Goal: Ask a question

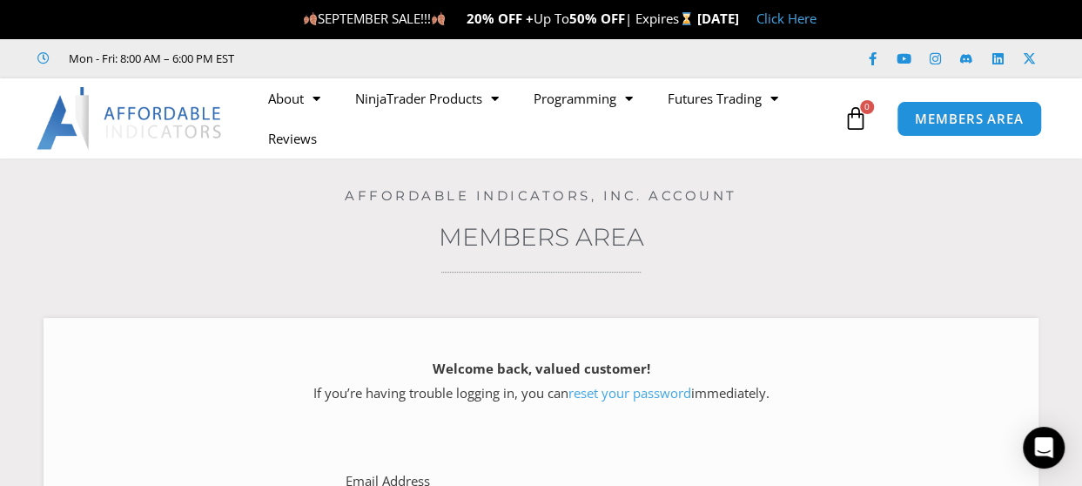
type input "**********"
click at [867, 115] on icon at bounding box center [855, 118] width 24 height 24
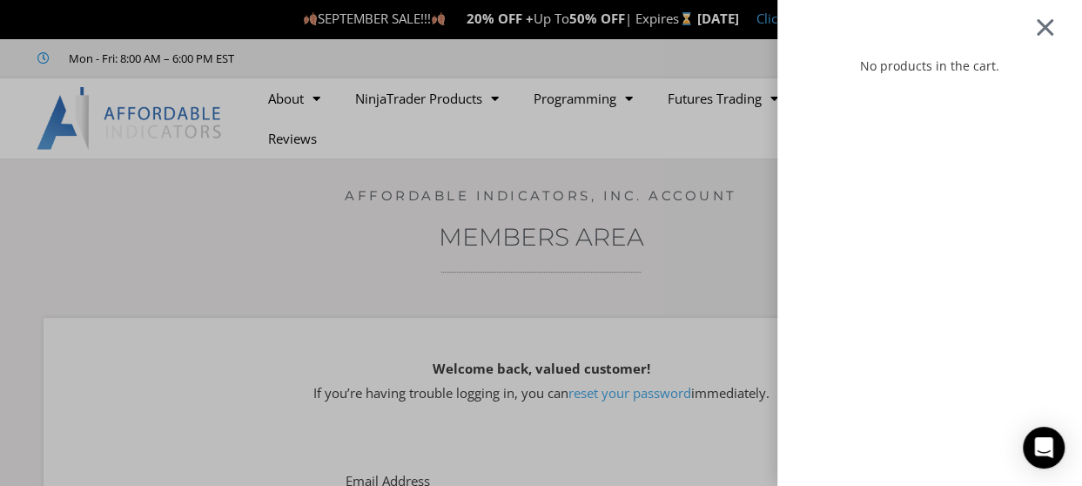
click at [1056, 25] on div at bounding box center [1045, 27] width 22 height 20
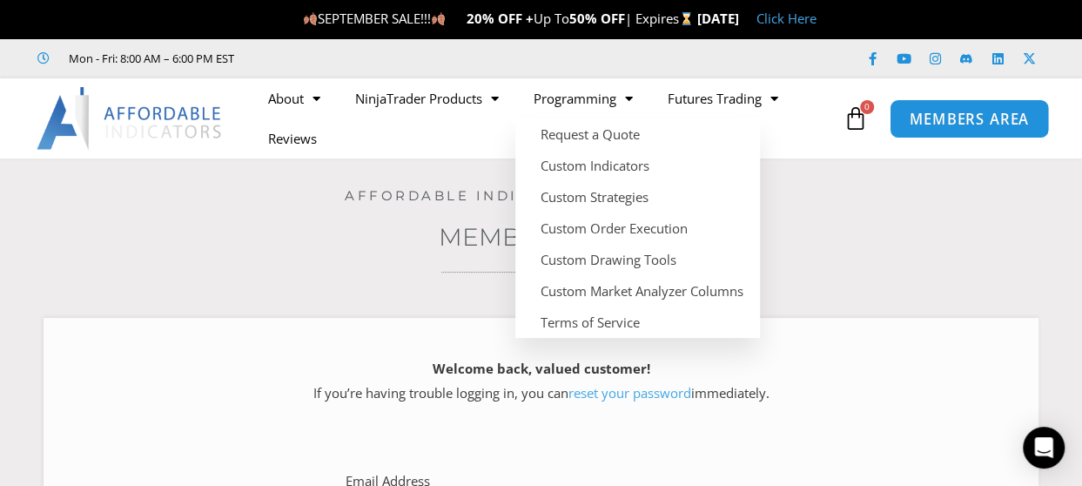
click at [972, 113] on span "MEMBERS AREA" at bounding box center [969, 118] width 119 height 15
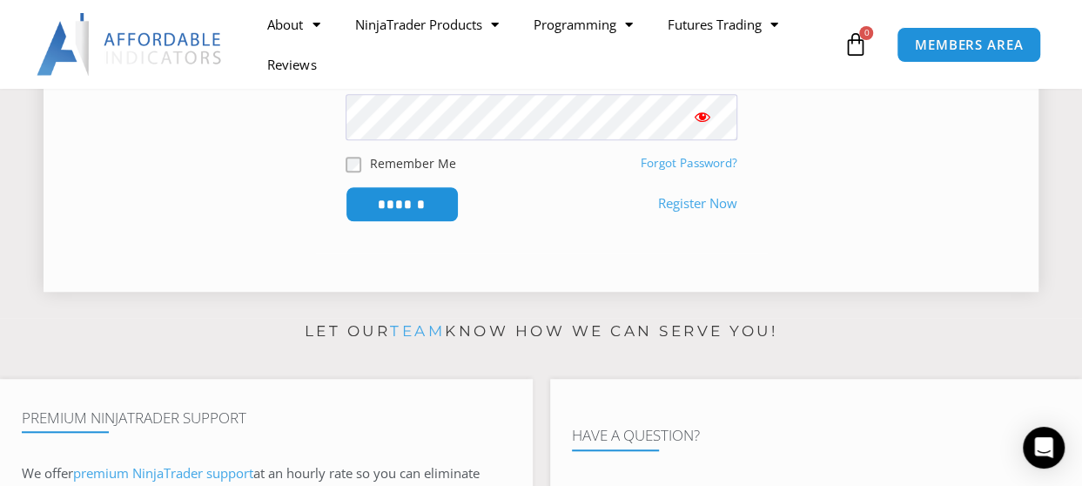
scroll to position [496, 0]
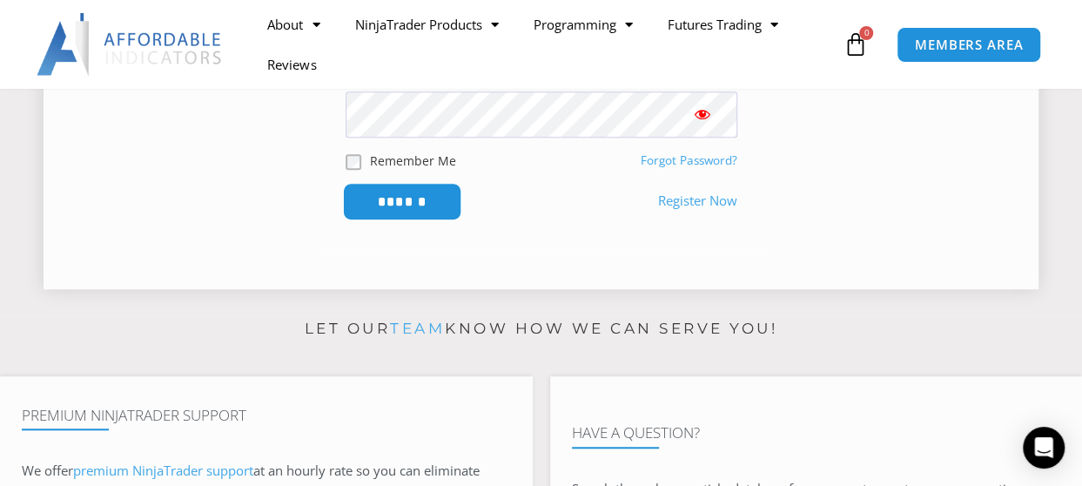
type input "**********"
click at [376, 198] on input "******" at bounding box center [401, 201] width 119 height 37
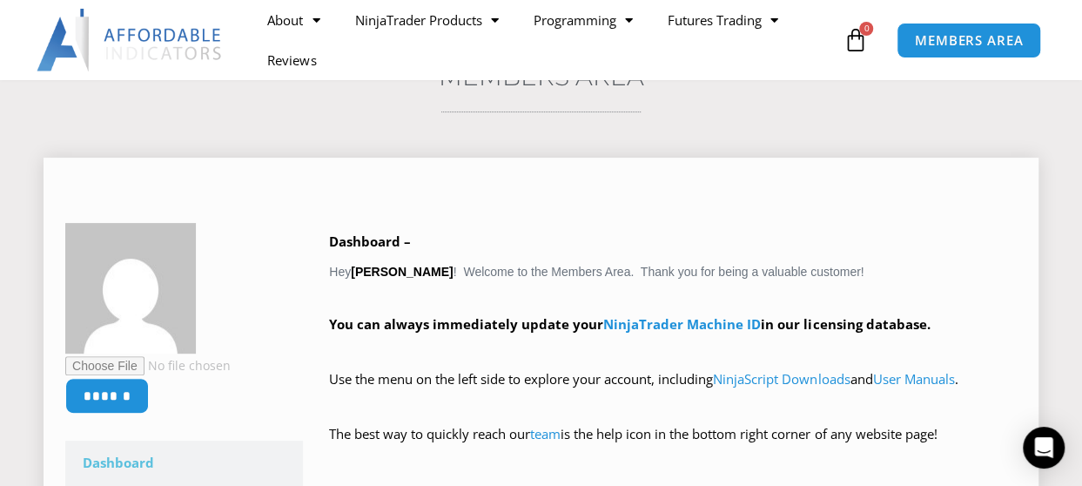
scroll to position [191, 0]
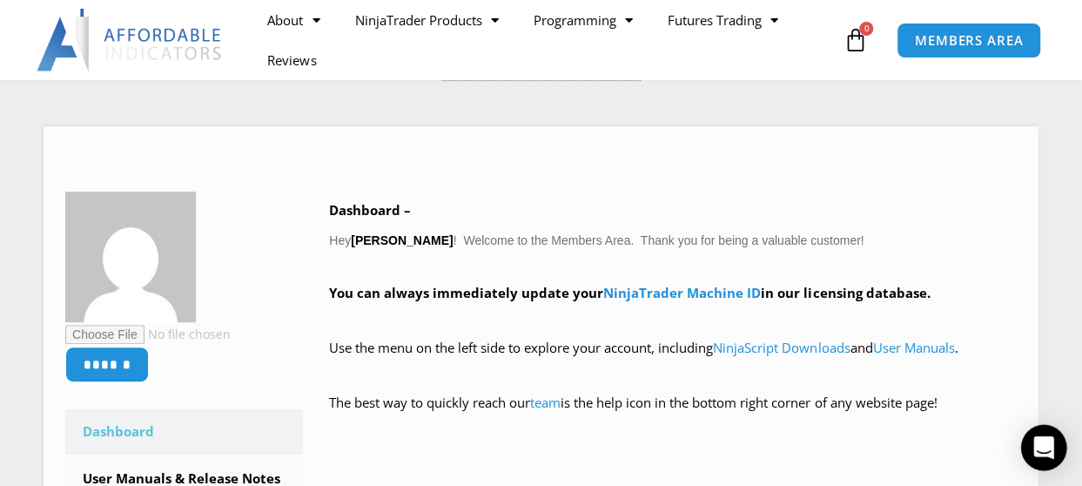
click at [1038, 448] on icon "Open Intercom Messenger" at bounding box center [1043, 447] width 20 height 23
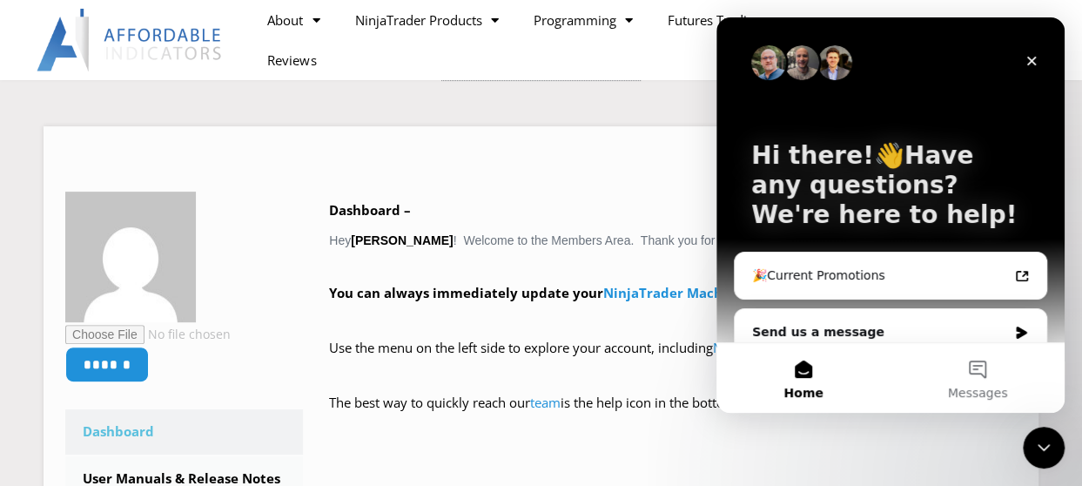
scroll to position [21, 0]
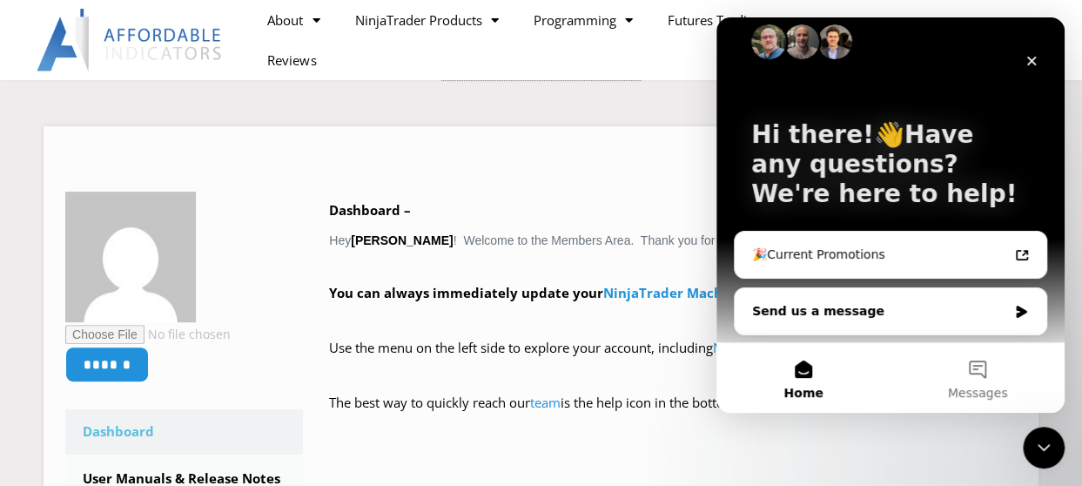
click at [1014, 297] on div "Send us a message" at bounding box center [891, 311] width 312 height 46
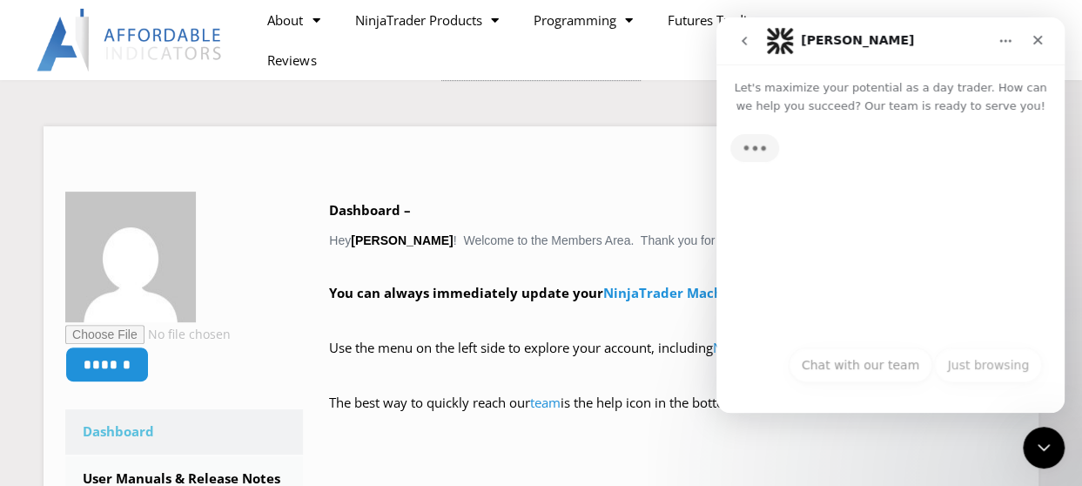
scroll to position [0, 0]
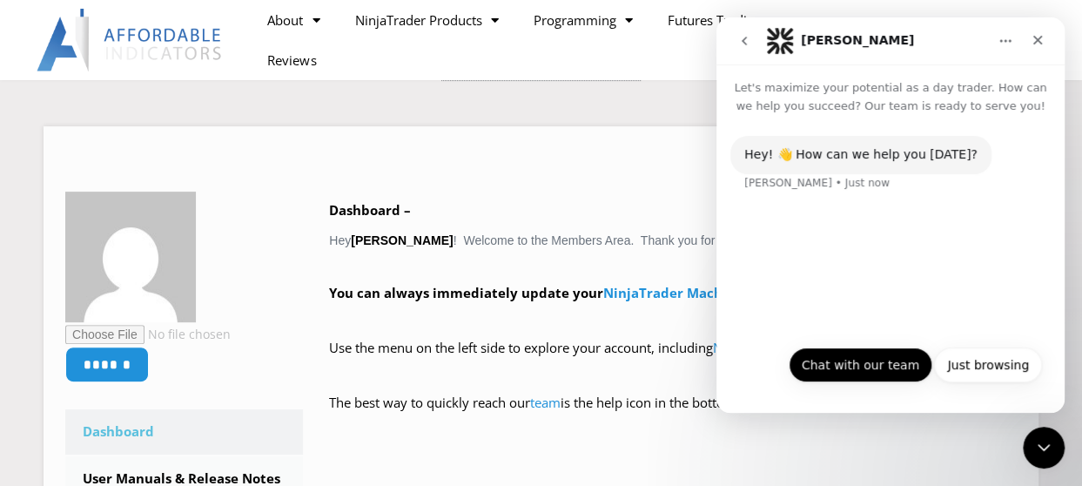
click at [860, 361] on button "Chat with our team" at bounding box center [861, 364] width 144 height 35
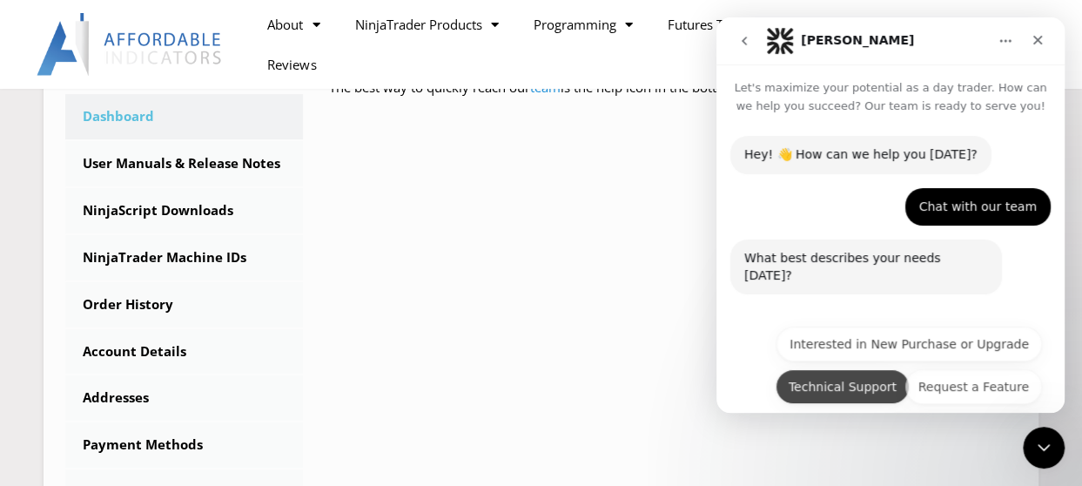
scroll to position [45, 0]
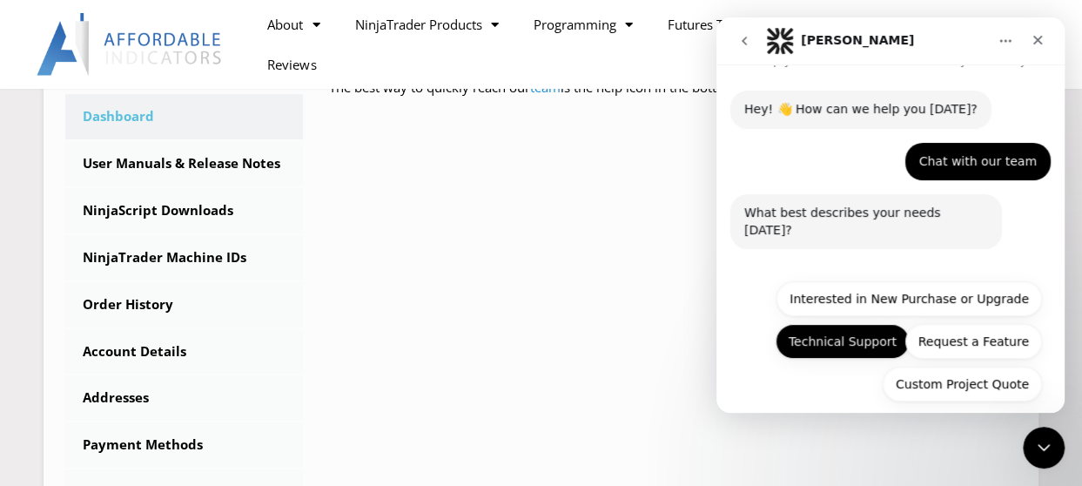
click at [836, 339] on button "Technical Support" at bounding box center [842, 341] width 134 height 35
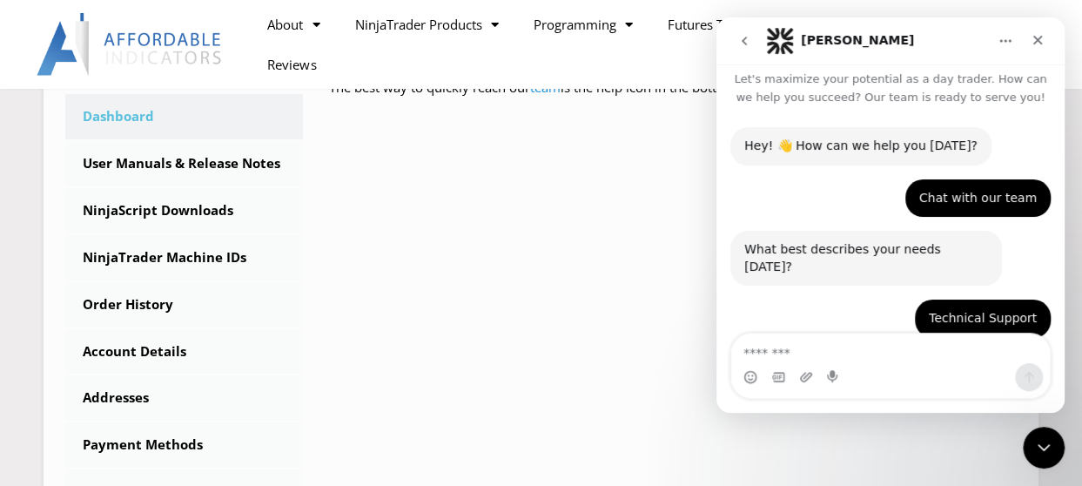
scroll to position [178, 0]
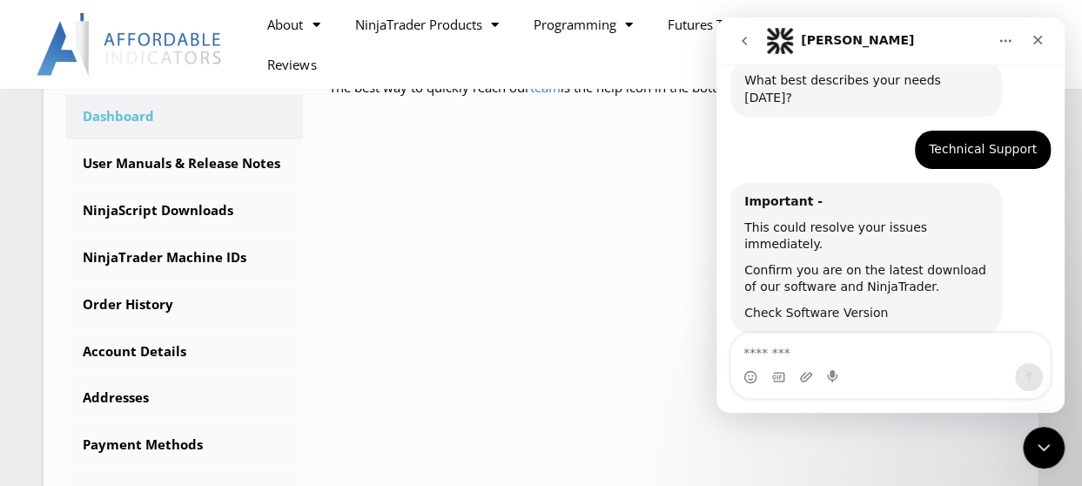
click at [803, 305] on link "Check Software Version" at bounding box center [816, 312] width 144 height 14
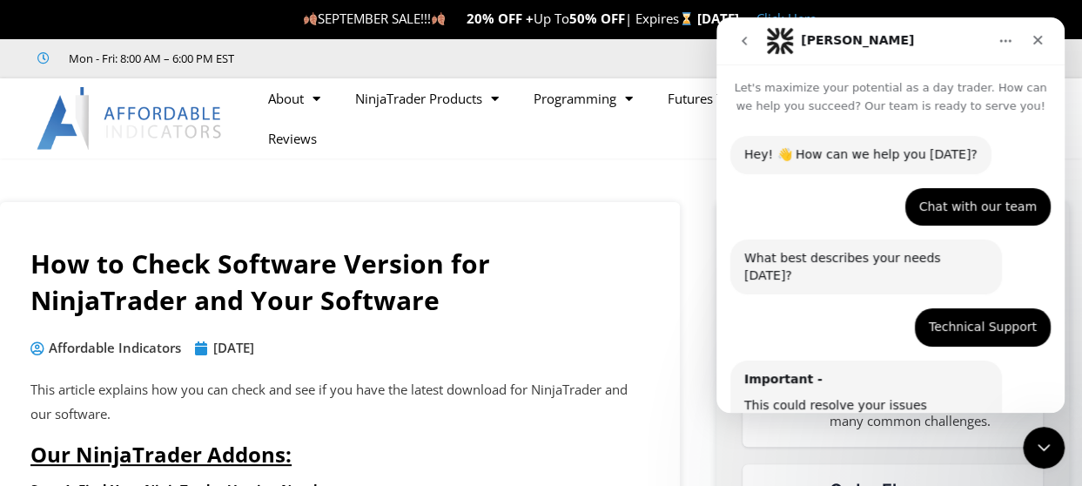
scroll to position [240, 0]
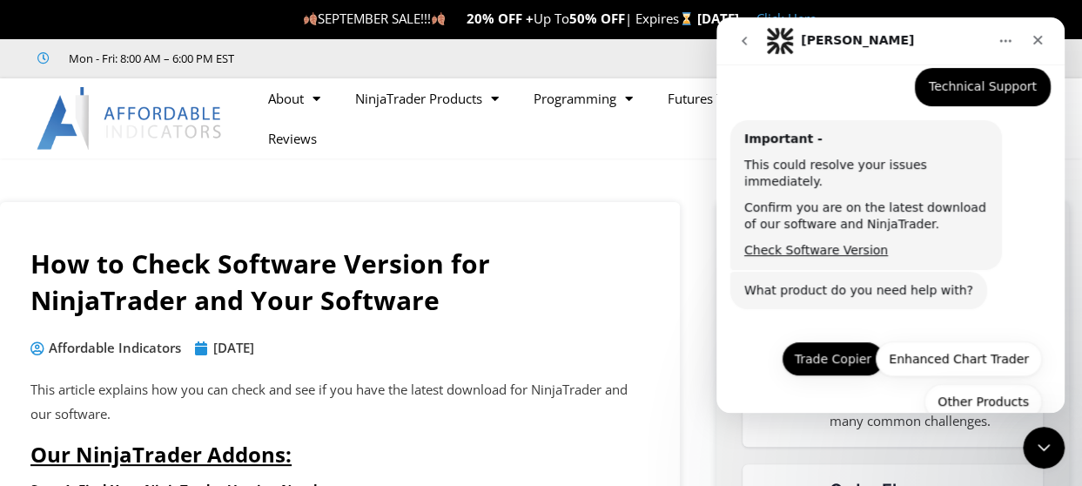
click at [816, 341] on button "Trade Copier" at bounding box center [833, 358] width 103 height 35
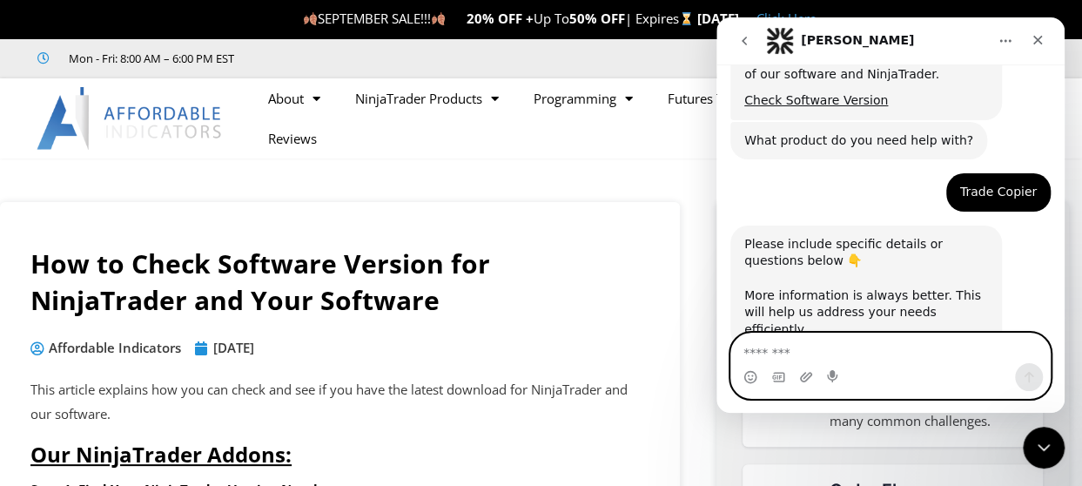
scroll to position [454, 0]
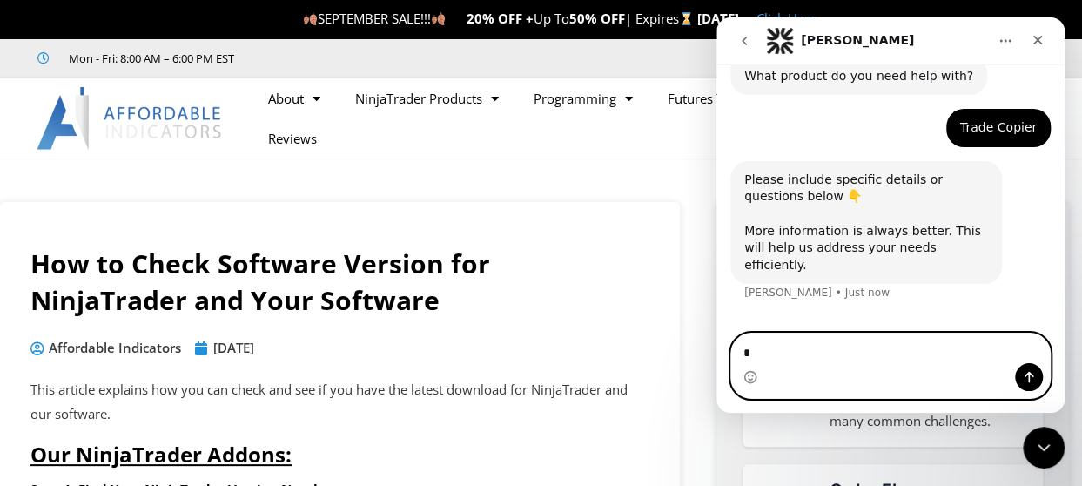
click at [765, 359] on textarea "*" at bounding box center [890, 348] width 319 height 30
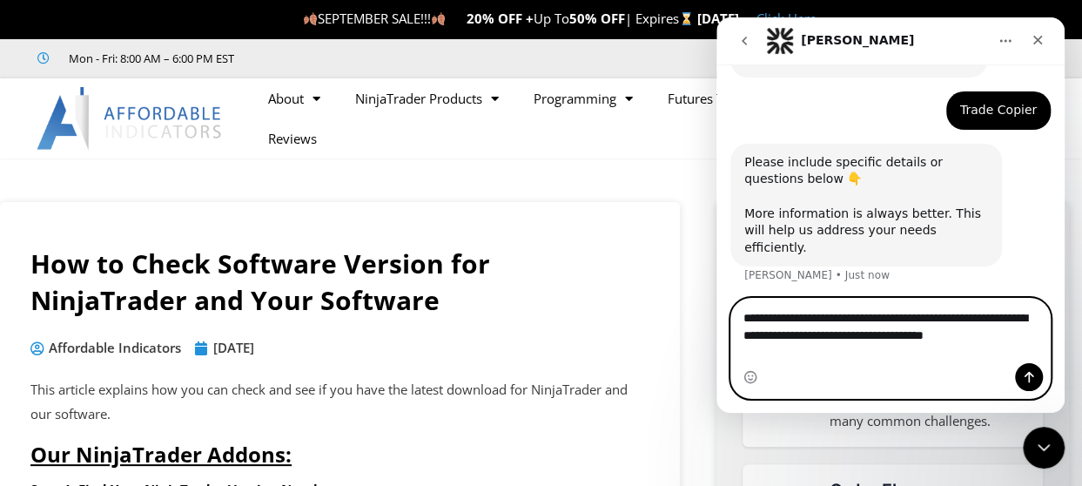
scroll to position [489, 0]
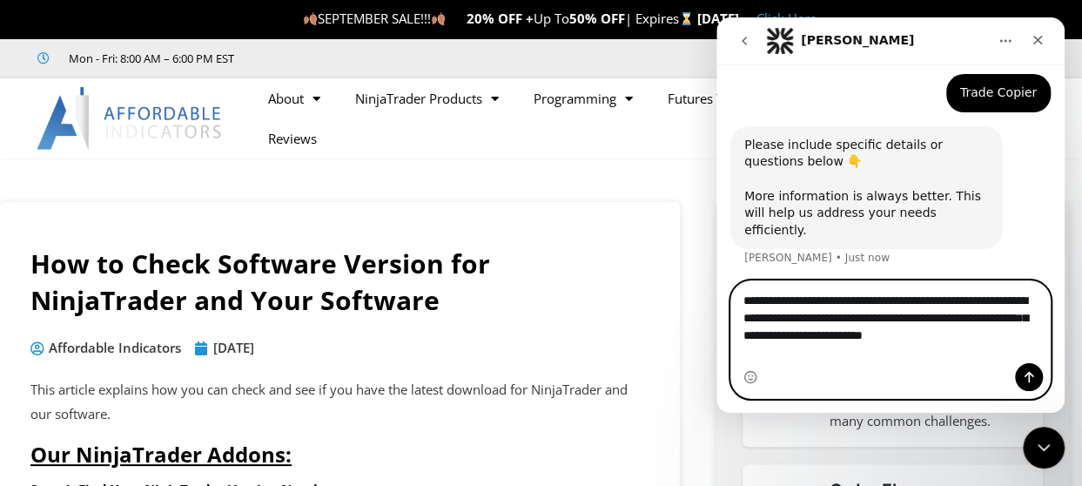
type textarea "**********"
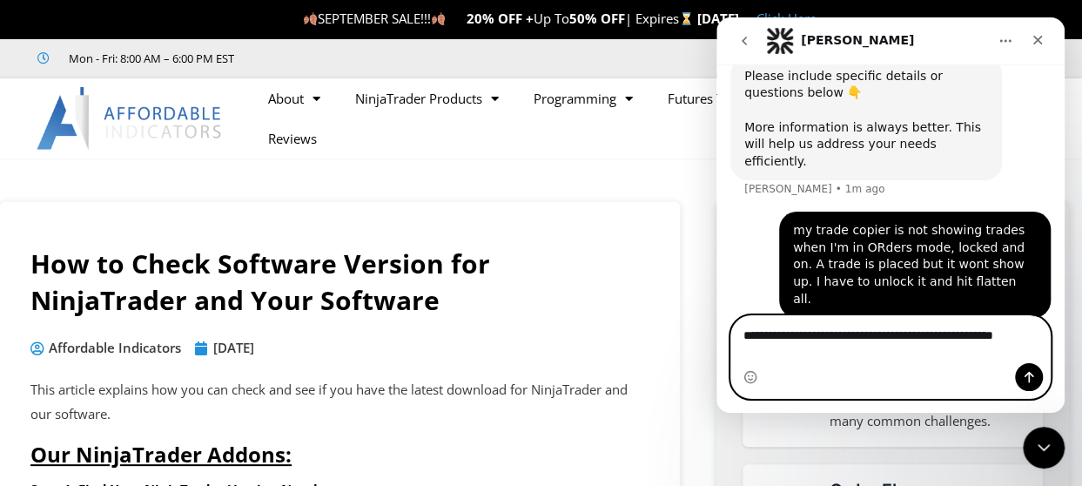
scroll to position [575, 0]
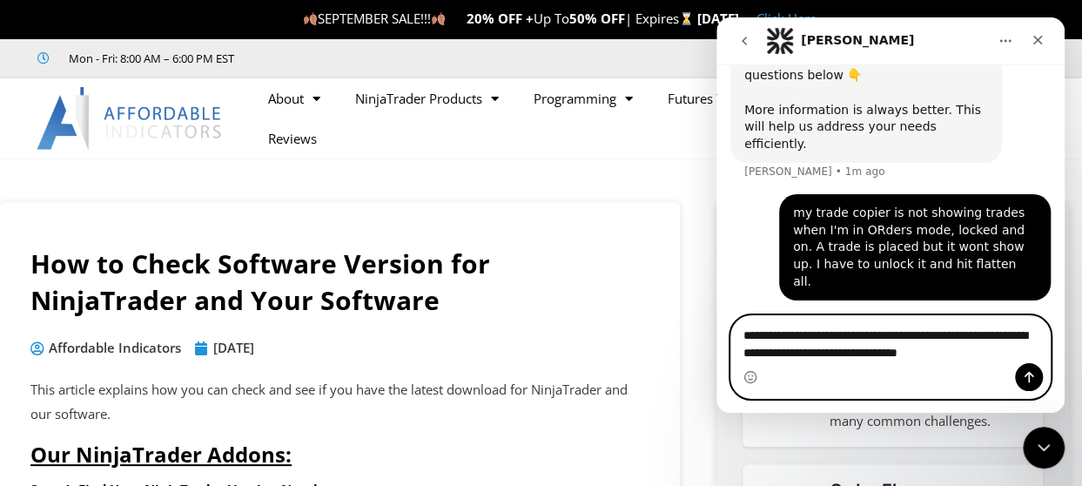
type textarea "**********"
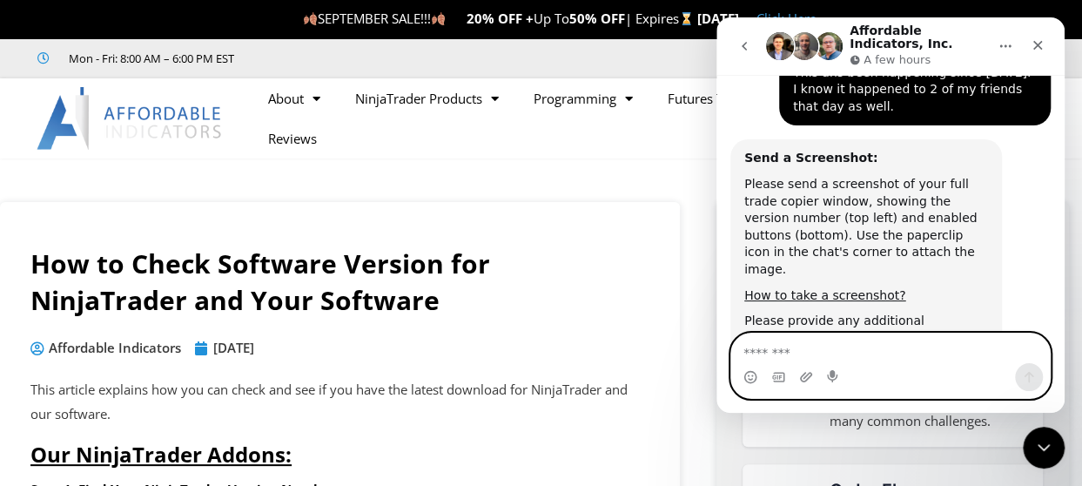
scroll to position [800, 0]
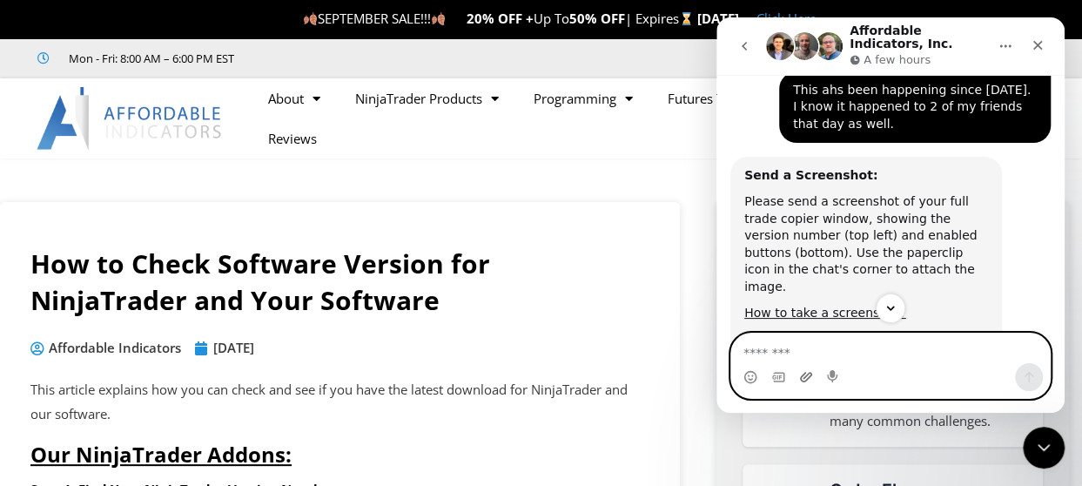
click at [809, 378] on icon "Upload attachment" at bounding box center [806, 377] width 12 height 10
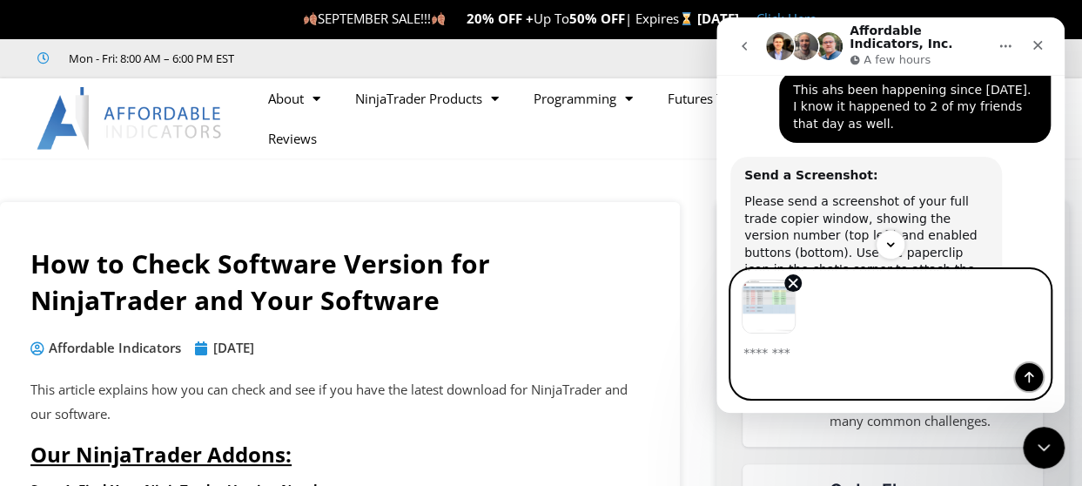
click at [1036, 376] on button "Send a message…" at bounding box center [1029, 377] width 28 height 28
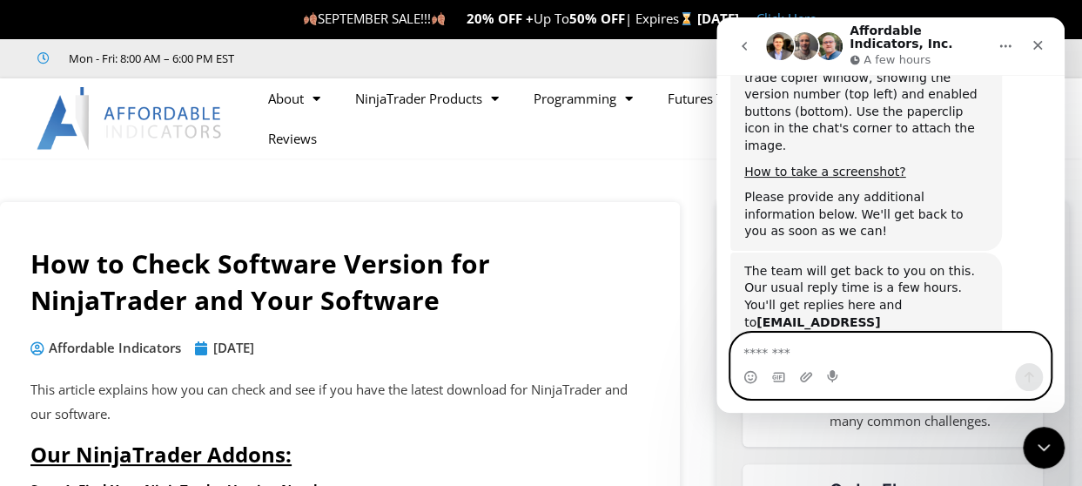
scroll to position [1053, 0]
